Goal: Use online tool/utility: Utilize a website feature to perform a specific function

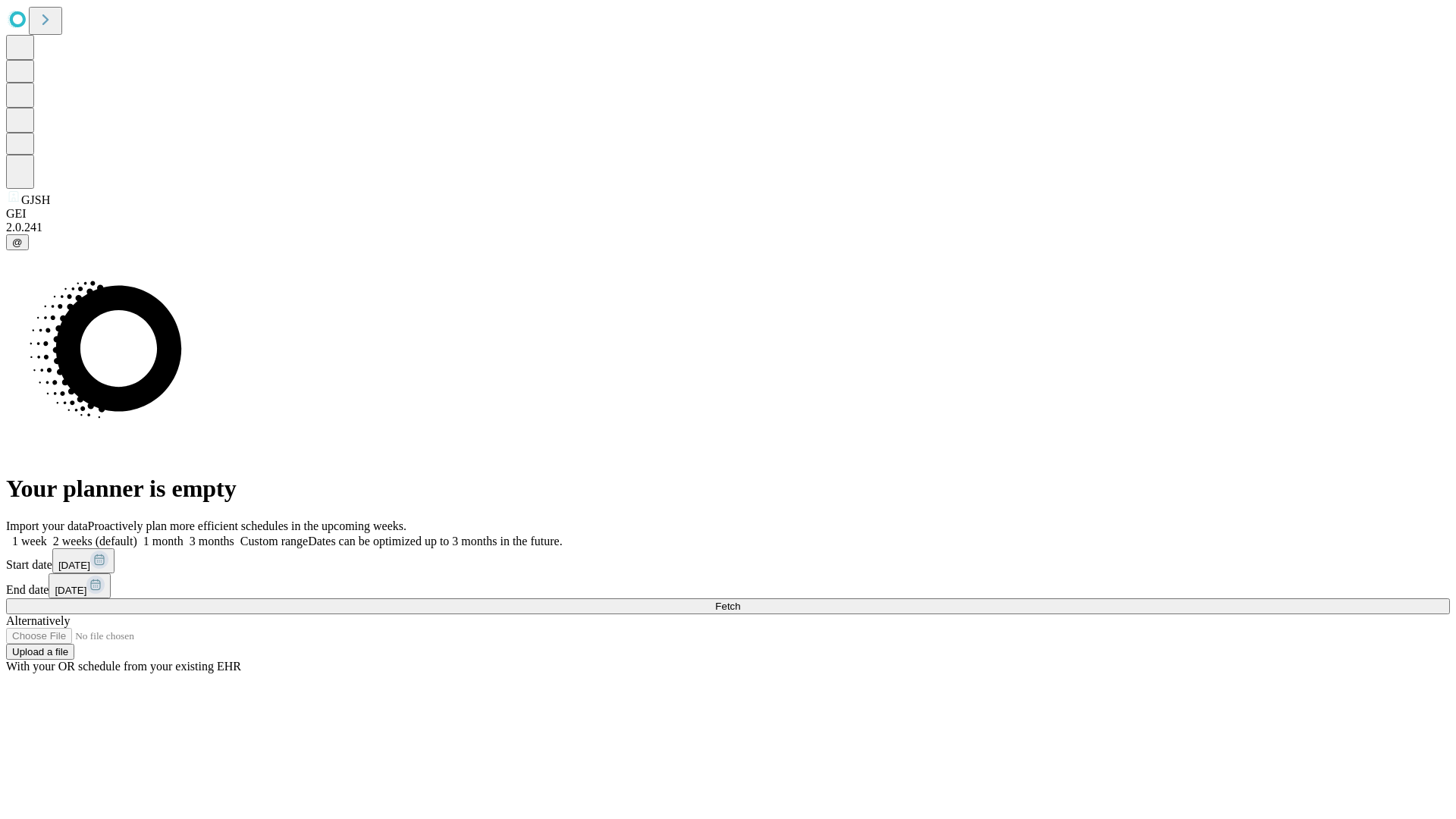
click at [740, 601] on span "Fetch" at bounding box center [728, 606] width 25 height 11
